Goal: Information Seeking & Learning: Learn about a topic

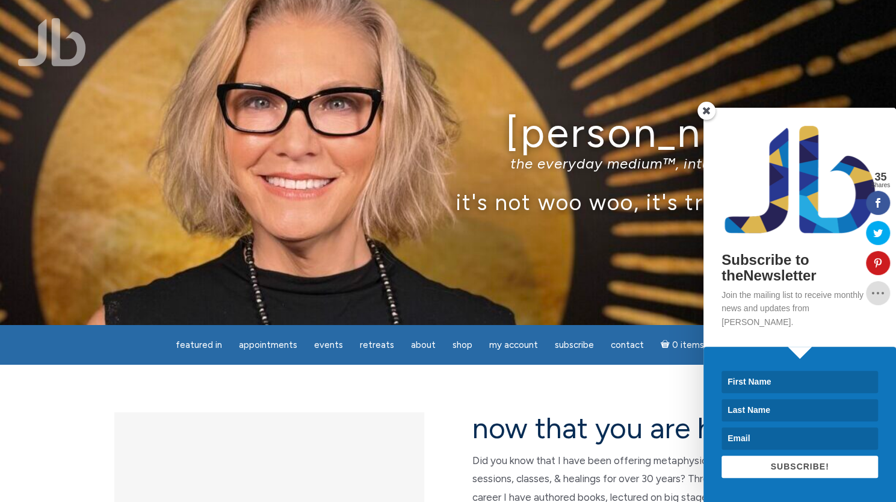
click at [706, 120] on span at bounding box center [706, 111] width 18 height 18
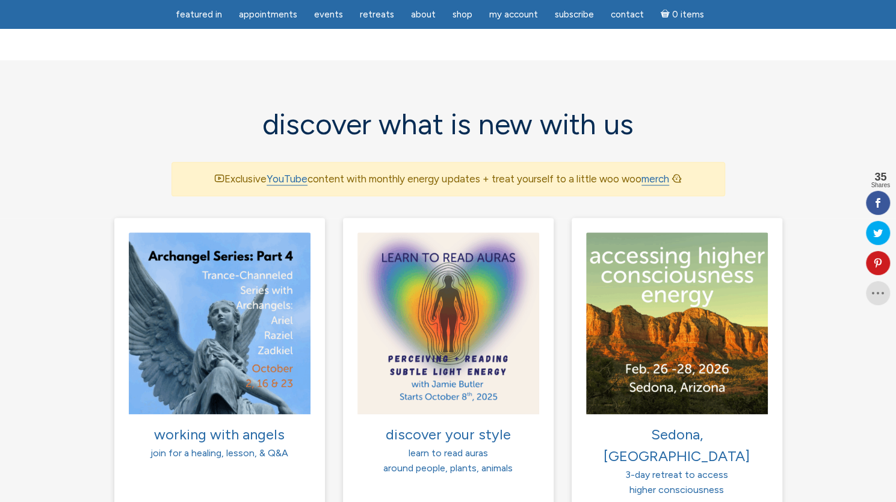
scroll to position [744, 0]
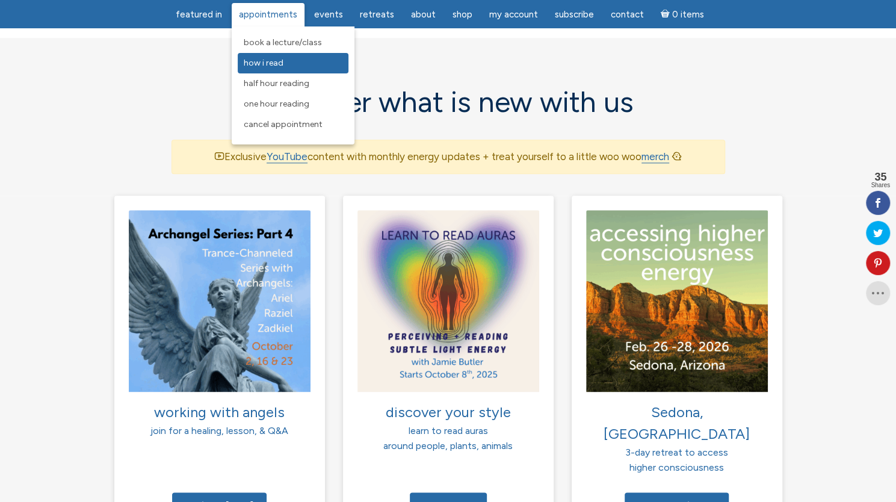
click at [269, 69] on link "How I Read" at bounding box center [293, 63] width 111 height 20
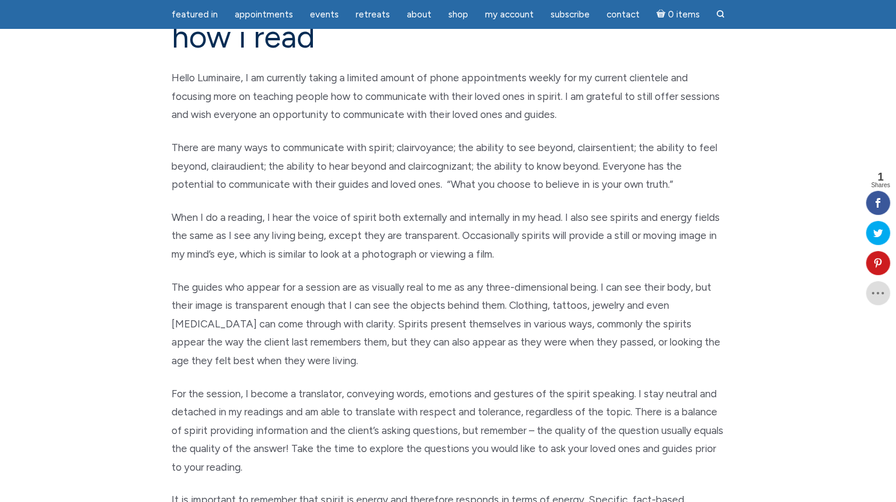
scroll to position [125, 0]
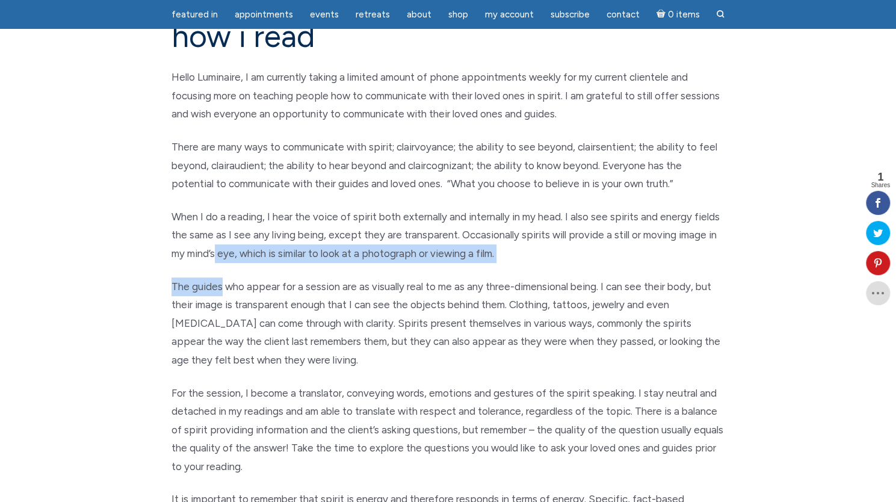
drag, startPoint x: 217, startPoint y: 254, endPoint x: 218, endPoint y: 277, distance: 22.3
click at [218, 277] on div "how i read Hello Luminaire, I am currently taking a limited amount of phone app…" at bounding box center [447, 433] width 571 height 829
click at [218, 277] on p "The guides who appear for a session are as visually real to me as any three-dim…" at bounding box center [447, 323] width 553 height 92
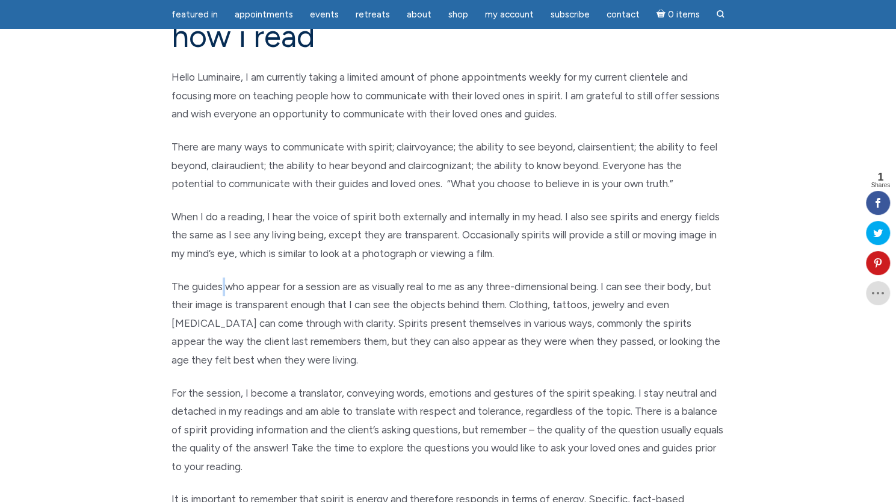
click at [218, 277] on p "The guides who appear for a session are as visually real to me as any three-dim…" at bounding box center [447, 323] width 553 height 92
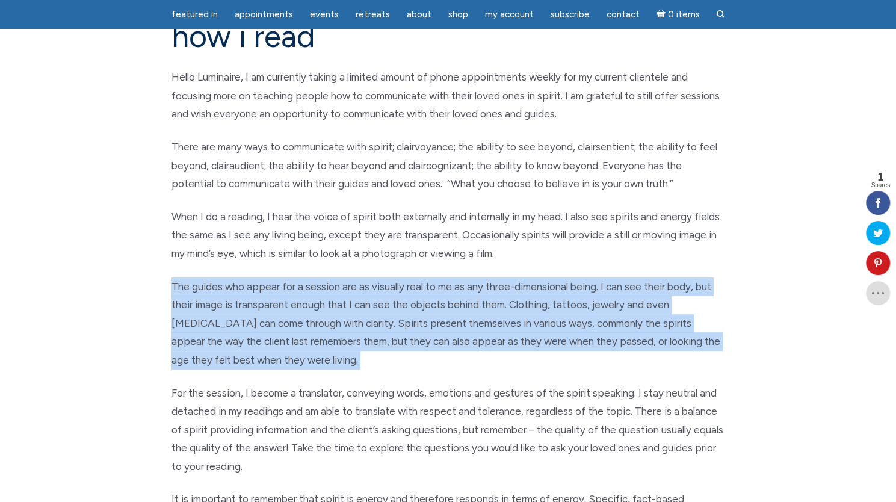
click at [218, 277] on p "The guides who appear for a session are as visually real to me as any three-dim…" at bounding box center [447, 323] width 553 height 92
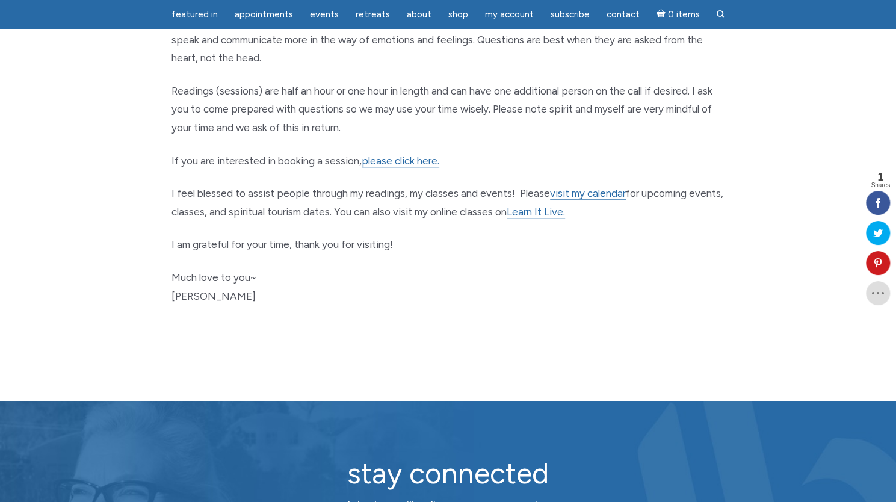
scroll to position [624, 0]
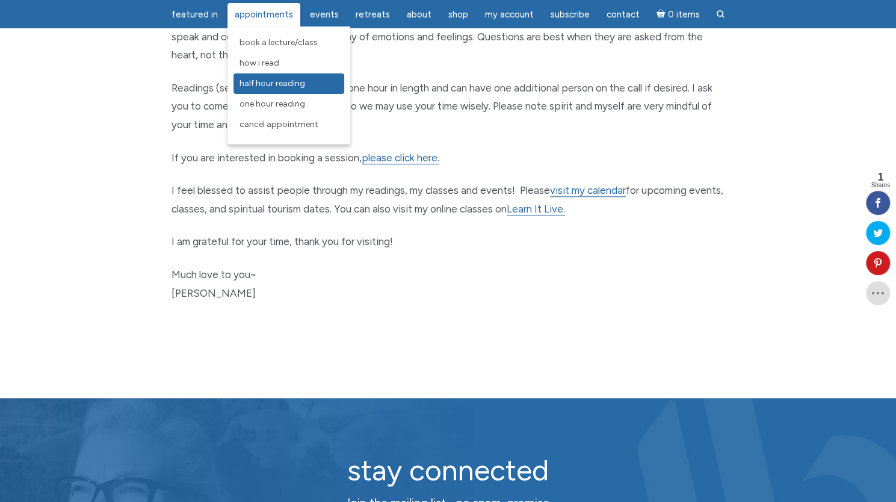
click at [262, 89] on link "Half Hour Reading" at bounding box center [288, 83] width 111 height 20
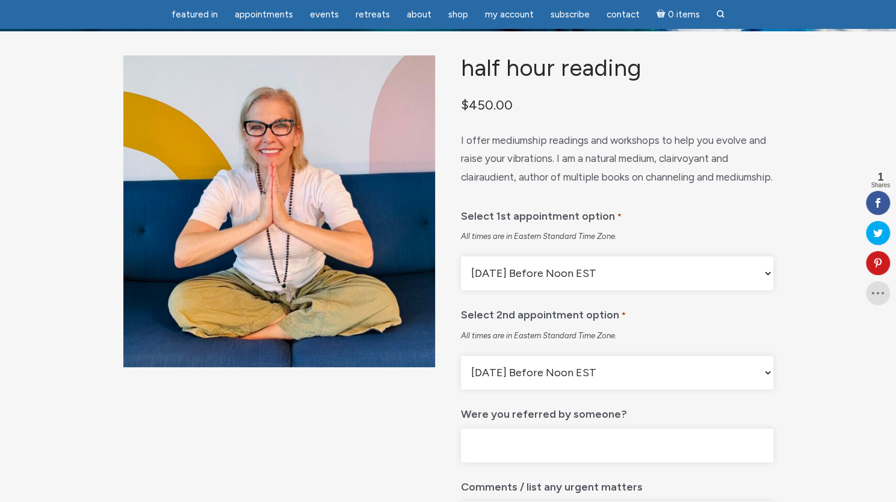
scroll to position [91, 0]
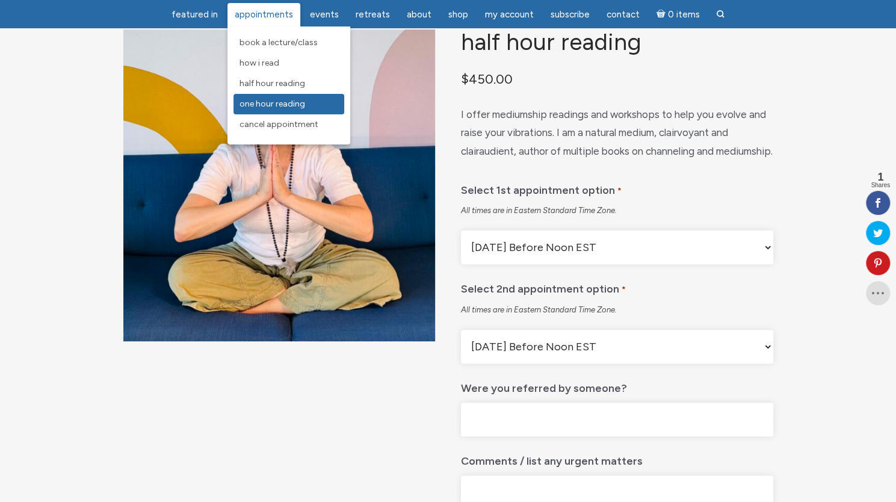
click at [269, 99] on link "One Hour Reading" at bounding box center [288, 104] width 111 height 20
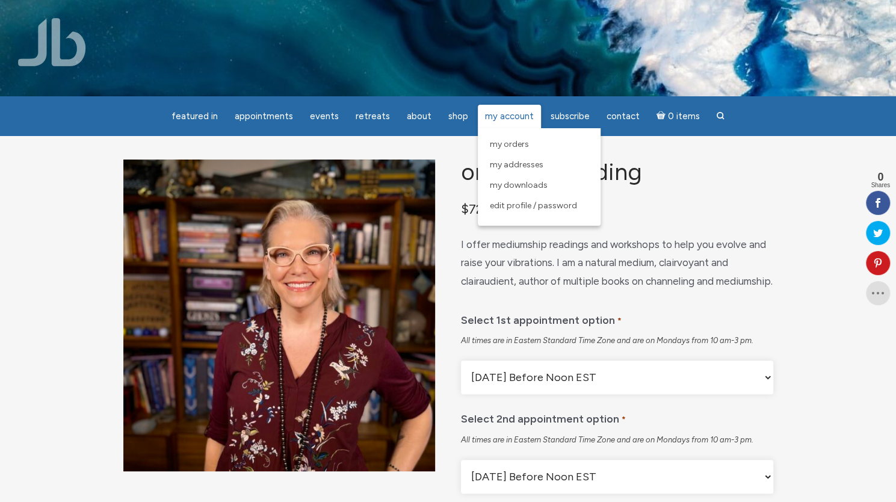
scroll to position [1, 0]
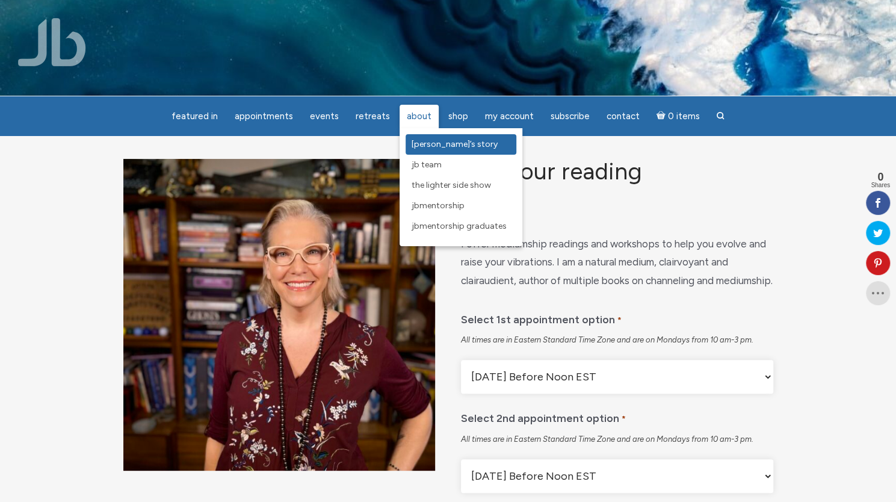
click at [423, 142] on span "[PERSON_NAME]’s Story" at bounding box center [454, 144] width 86 height 10
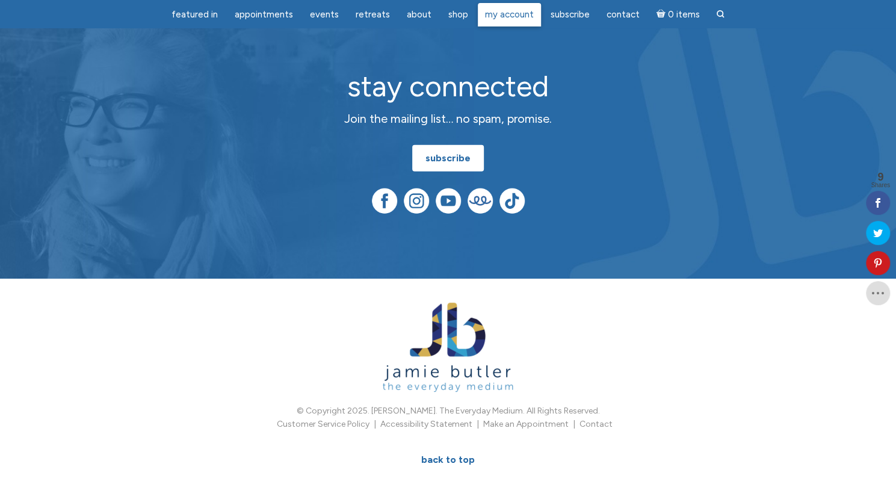
scroll to position [1853, 0]
